Goal: Task Accomplishment & Management: Use online tool/utility

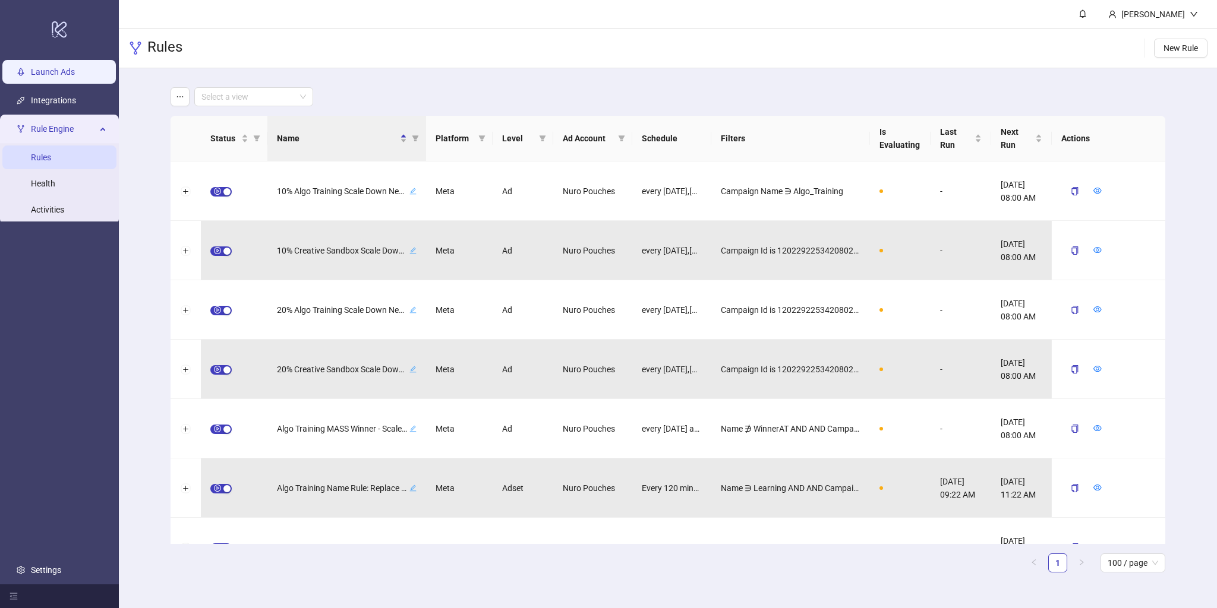
click at [53, 74] on link "Launch Ads" at bounding box center [53, 72] width 44 height 10
